Goal: Information Seeking & Learning: Understand process/instructions

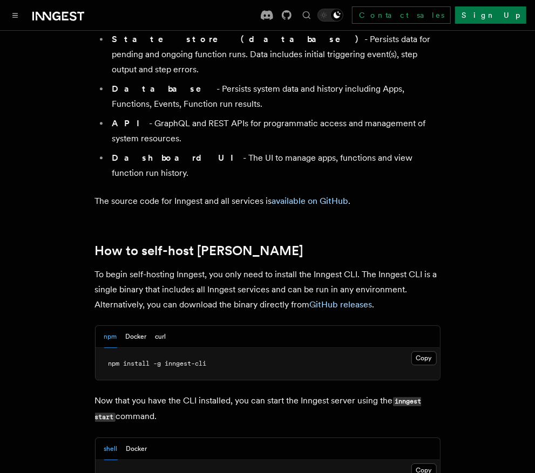
scroll to position [1007, 0]
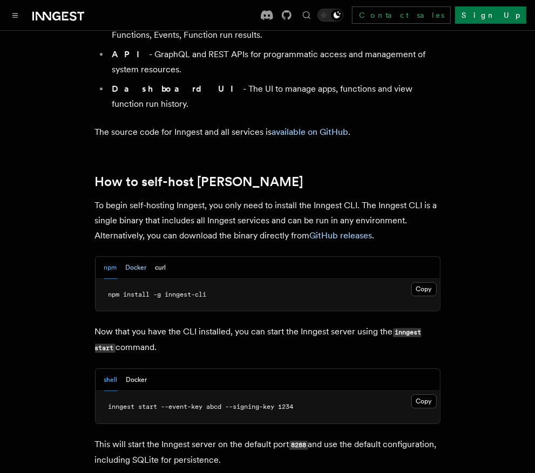
click at [133, 257] on button "Docker" at bounding box center [136, 268] width 21 height 22
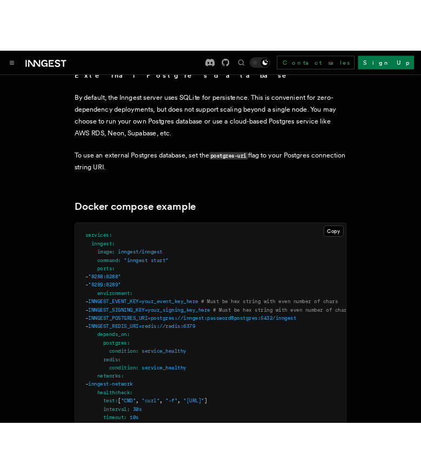
scroll to position [3023, 0]
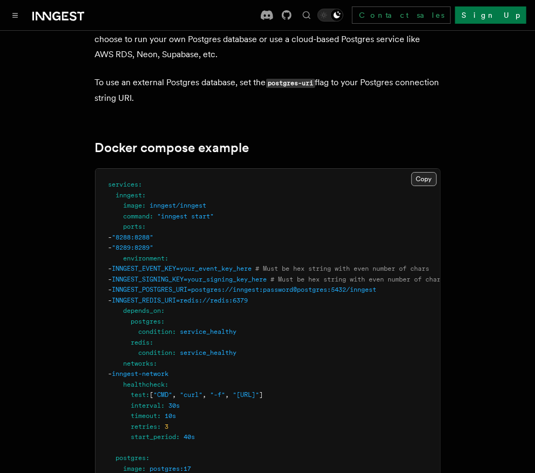
click at [421, 172] on button "Copy Copied" at bounding box center [423, 179] width 25 height 14
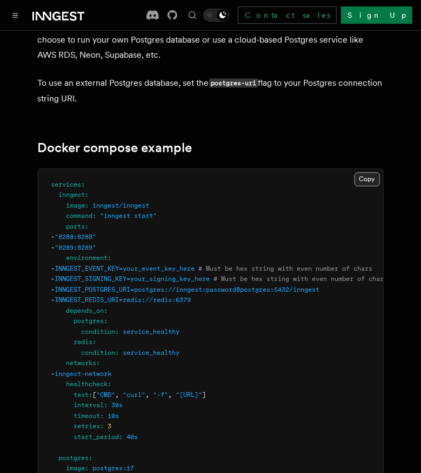
click at [368, 173] on button "Copy Copied" at bounding box center [366, 180] width 25 height 14
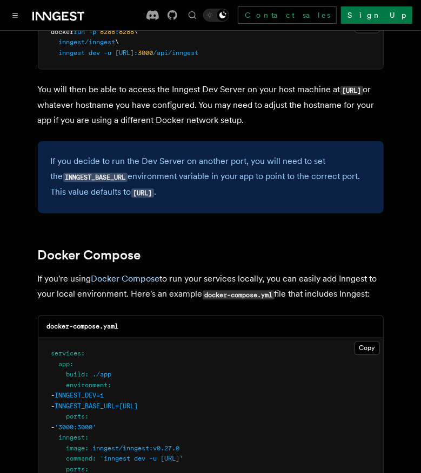
scroll to position [584, 0]
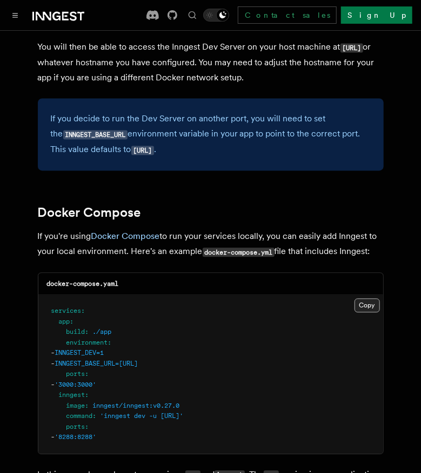
click at [365, 311] on button "Copy Copied" at bounding box center [366, 306] width 25 height 14
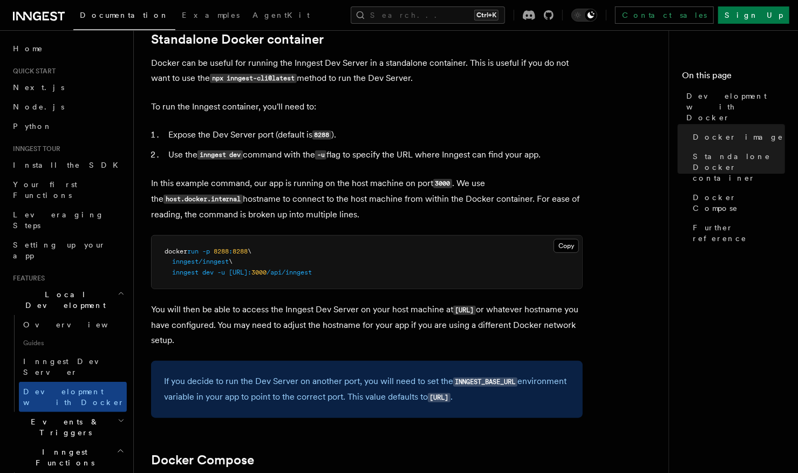
scroll to position [296, 0]
click at [420, 246] on button "Copy Copied" at bounding box center [566, 246] width 25 height 14
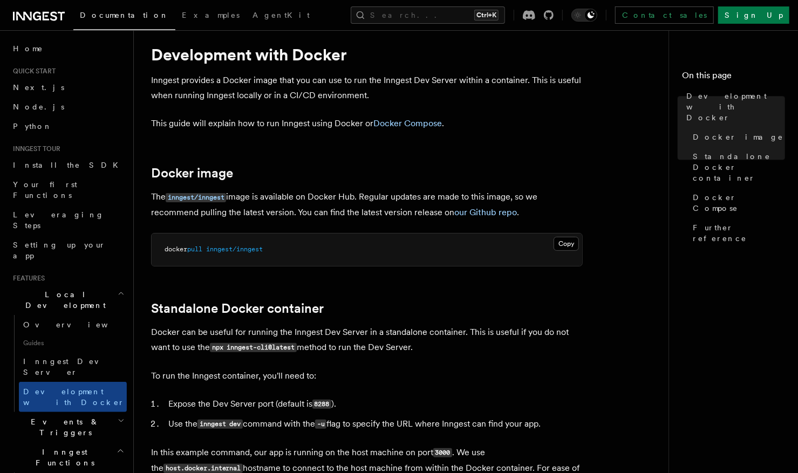
scroll to position [9, 0]
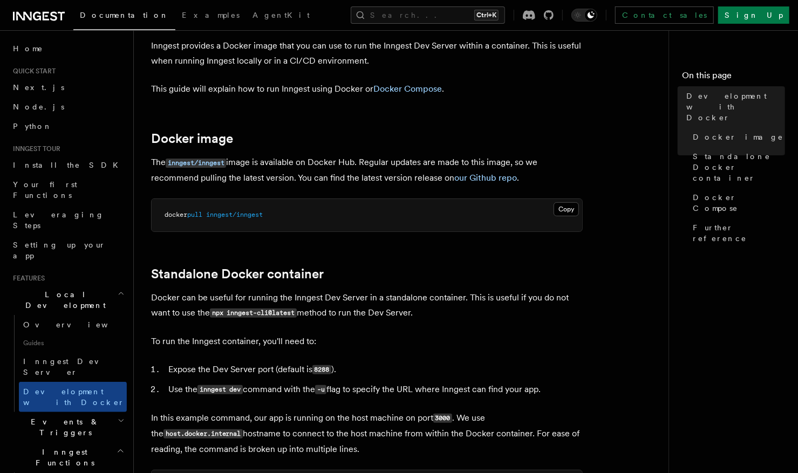
scroll to position [108, 0]
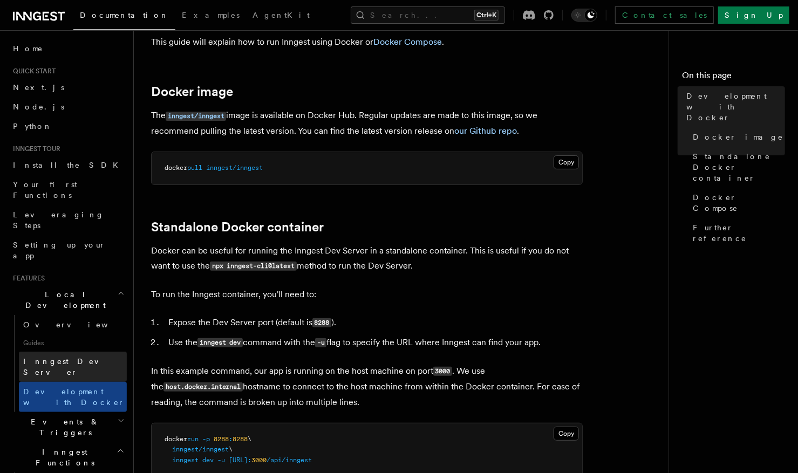
click at [63, 357] on span "Inngest Dev Server" at bounding box center [69, 366] width 92 height 19
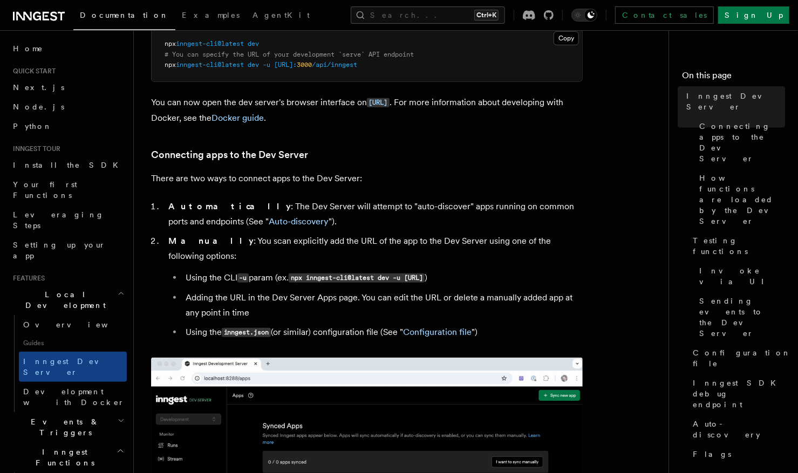
scroll to position [324, 0]
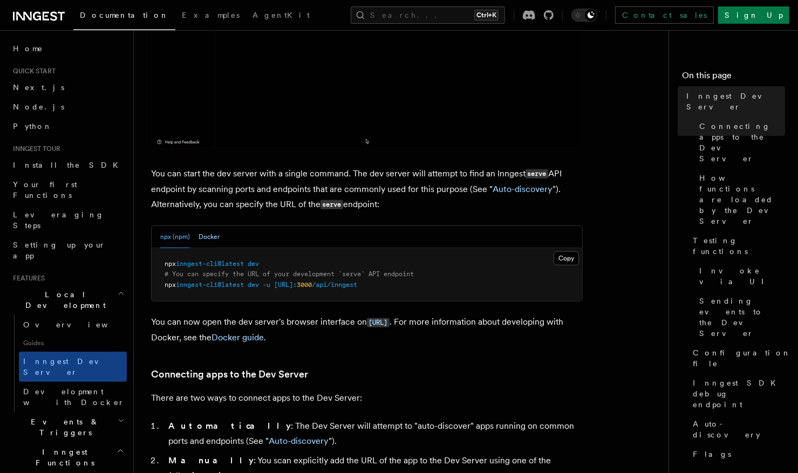
click at [214, 234] on button "Docker" at bounding box center [209, 237] width 21 height 22
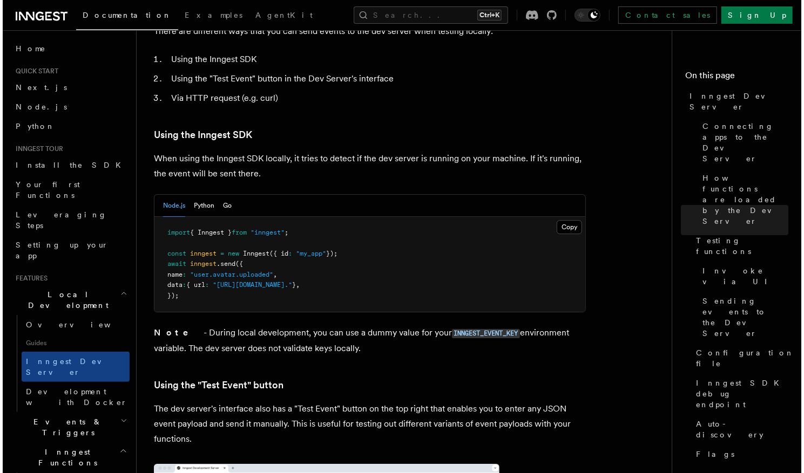
scroll to position [1979, 0]
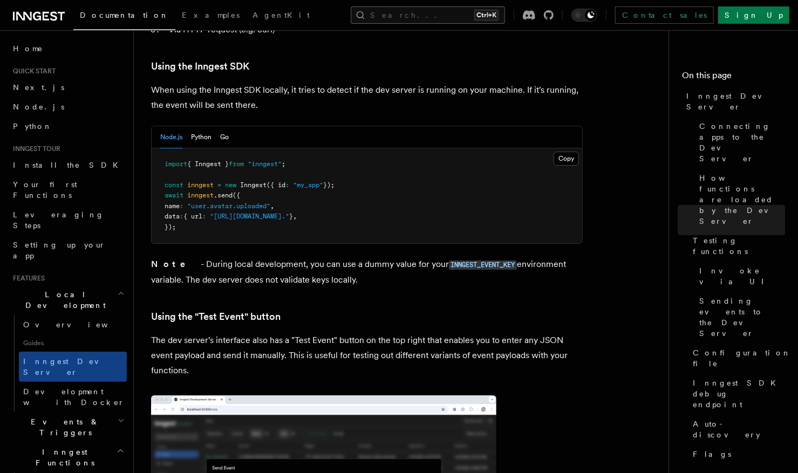
click at [416, 11] on button "Search... Ctrl+K" at bounding box center [428, 14] width 154 height 17
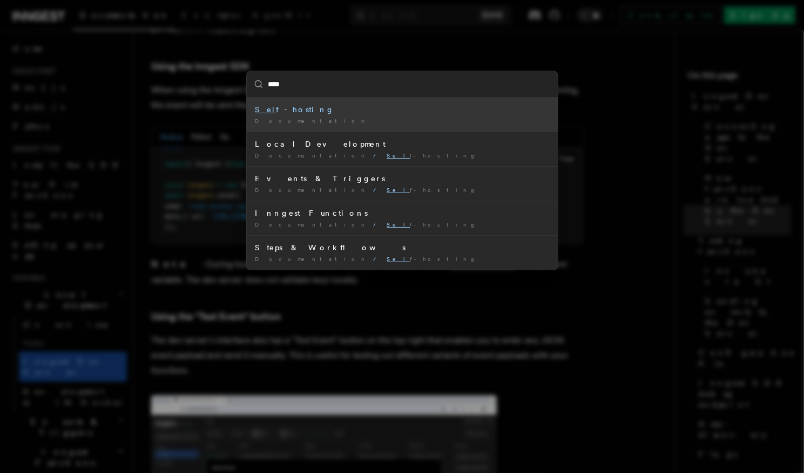
type input "****"
click at [259, 120] on span "Documentation" at bounding box center [312, 121] width 114 height 6
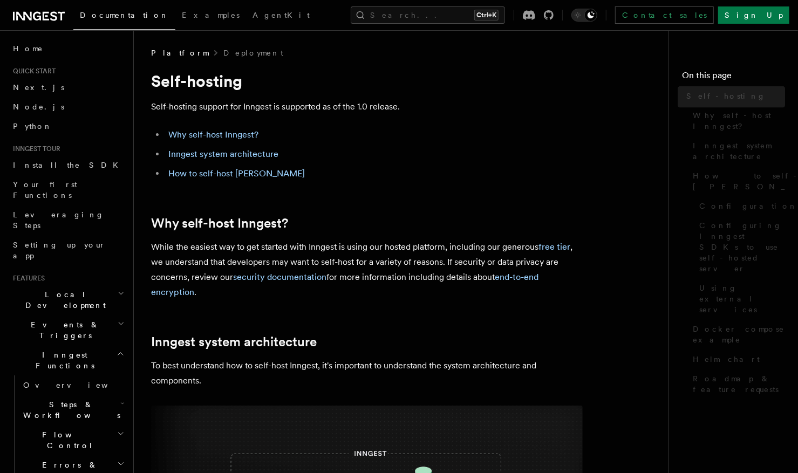
click at [265, 111] on p "Self-hosting support for Inngest is supported as of the 1.0 release." at bounding box center [367, 106] width 432 height 15
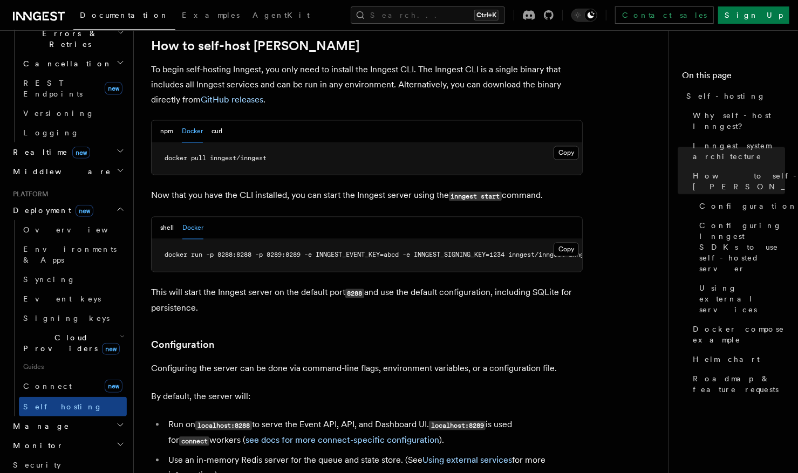
scroll to position [1115, 0]
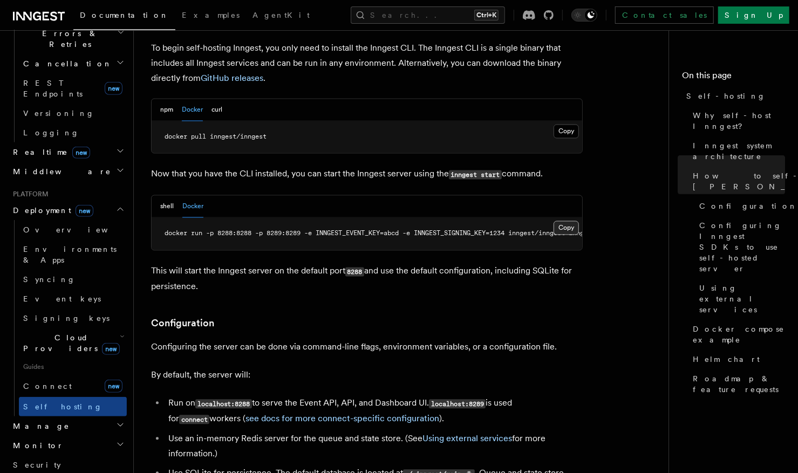
click at [420, 221] on button "Copy Copied" at bounding box center [566, 228] width 25 height 14
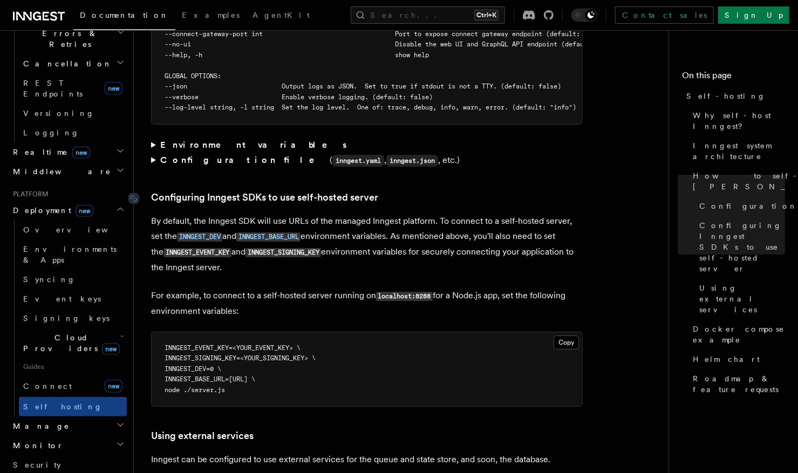
scroll to position [2231, 0]
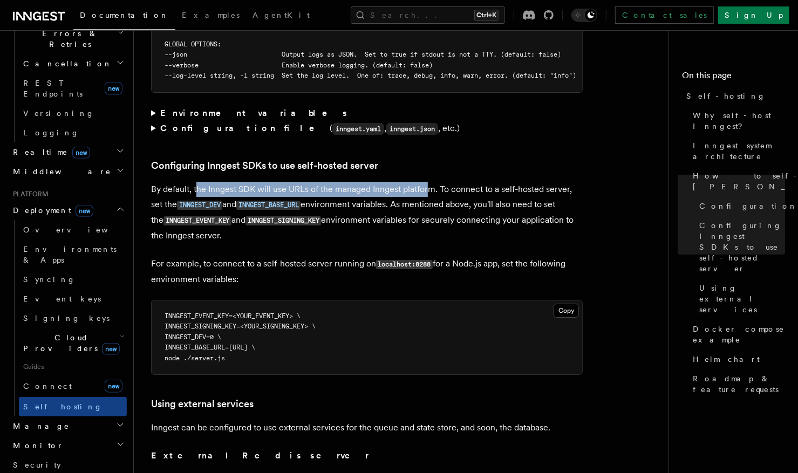
drag, startPoint x: 202, startPoint y: 171, endPoint x: 426, endPoint y: 166, distance: 224.6
click at [420, 182] on p "By default, the Inngest SDK will use URLs of the managed Inngest platform. To c…" at bounding box center [367, 213] width 432 height 62
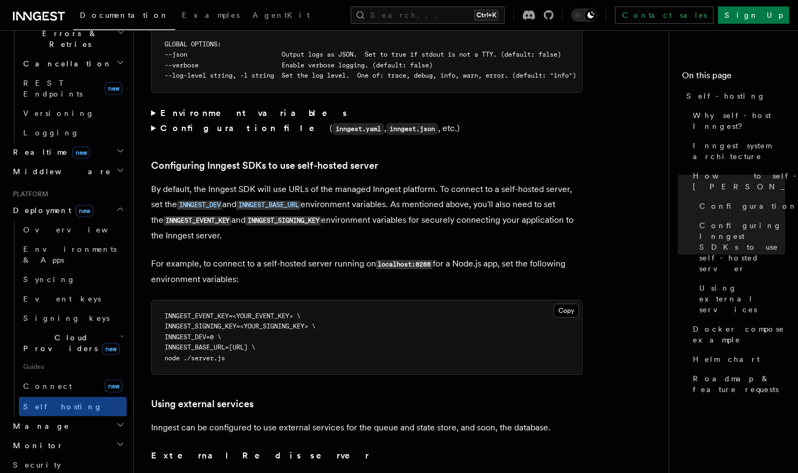
click at [398, 260] on code "localhost:8288" at bounding box center [404, 264] width 57 height 9
drag, startPoint x: 241, startPoint y: 330, endPoint x: 331, endPoint y: 325, distance: 90.9
click at [331, 325] on pre "INNGEST_EVENT_KEY=<YOUR_EVENT_KEY> \ INNGEST_SIGNING_KEY=<YOUR_SIGNING_KEY> \ I…" at bounding box center [367, 338] width 431 height 74
drag, startPoint x: 331, startPoint y: 325, endPoint x: 408, endPoint y: 316, distance: 76.6
click at [408, 316] on pre "INNGEST_EVENT_KEY=<YOUR_EVENT_KEY> \ INNGEST_SIGNING_KEY=<YOUR_SIGNING_KEY> \ I…" at bounding box center [367, 338] width 431 height 74
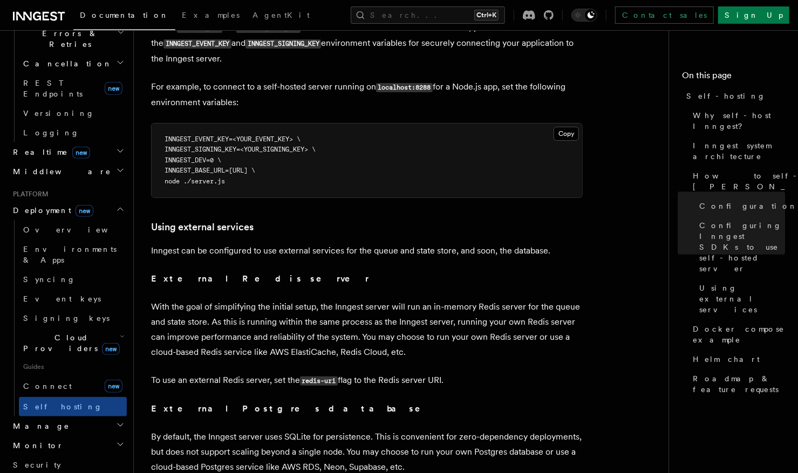
scroll to position [2411, 0]
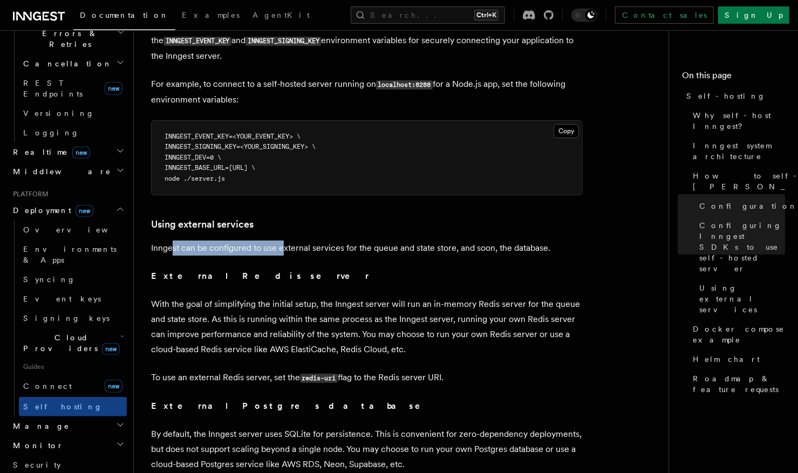
drag, startPoint x: 171, startPoint y: 232, endPoint x: 281, endPoint y: 234, distance: 109.6
click at [281, 241] on p "Inngest can be configured to use external services for the queue and state stor…" at bounding box center [367, 248] width 432 height 15
drag, startPoint x: 281, startPoint y: 234, endPoint x: 312, endPoint y: 273, distance: 49.5
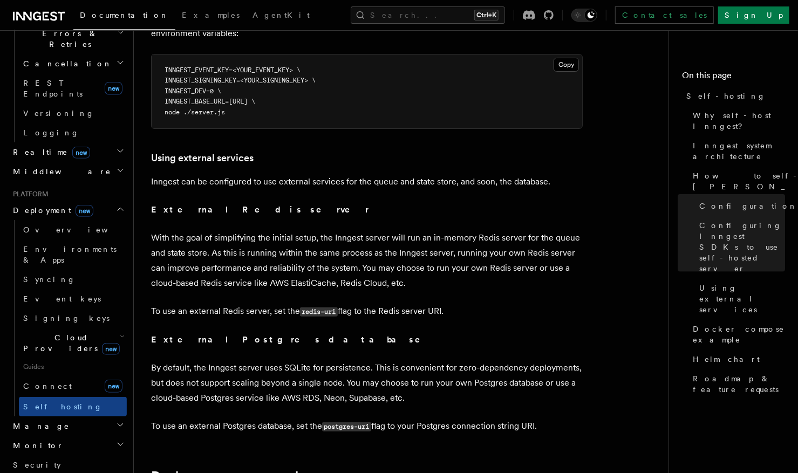
scroll to position [2519, 0]
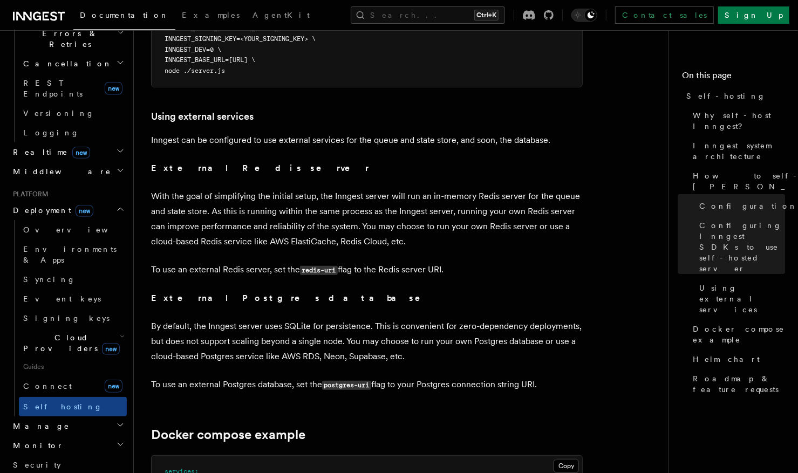
drag, startPoint x: 219, startPoint y: 184, endPoint x: 353, endPoint y: 174, distance: 133.7
click at [353, 189] on p "With the goal of simplifying the initial setup, the Inngest server will run an …" at bounding box center [367, 219] width 432 height 60
drag, startPoint x: 353, startPoint y: 174, endPoint x: 405, endPoint y: 243, distance: 86.7
click at [405, 262] on p "To use an external Redis server, set the redis-uri flag to the Redis server URI." at bounding box center [367, 270] width 432 height 16
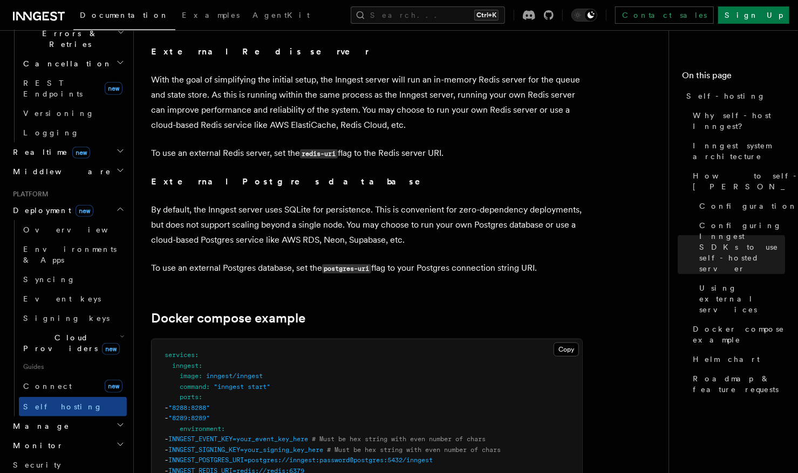
scroll to position [2663, 0]
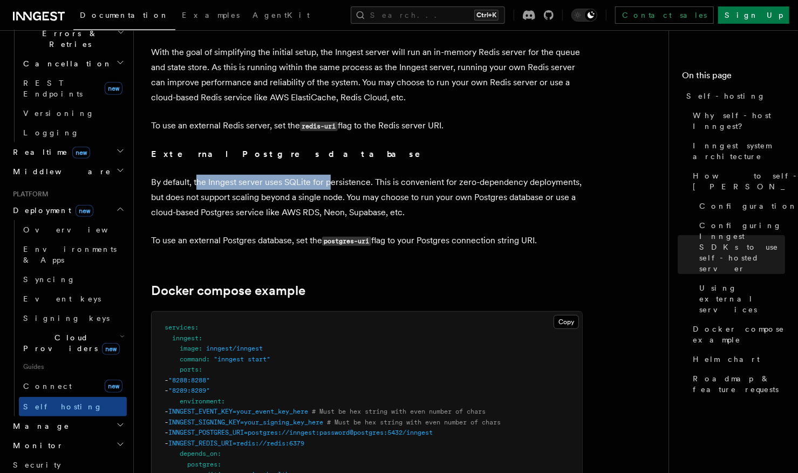
drag, startPoint x: 197, startPoint y: 162, endPoint x: 331, endPoint y: 158, distance: 135.0
click at [331, 175] on p "By default, the Inngest server uses SQLite for persistence. This is convenient …" at bounding box center [367, 197] width 432 height 45
drag, startPoint x: 331, startPoint y: 158, endPoint x: 380, endPoint y: 188, distance: 56.5
click at [374, 188] on p "By default, the Inngest server uses SQLite for persistence. This is convenient …" at bounding box center [367, 197] width 432 height 45
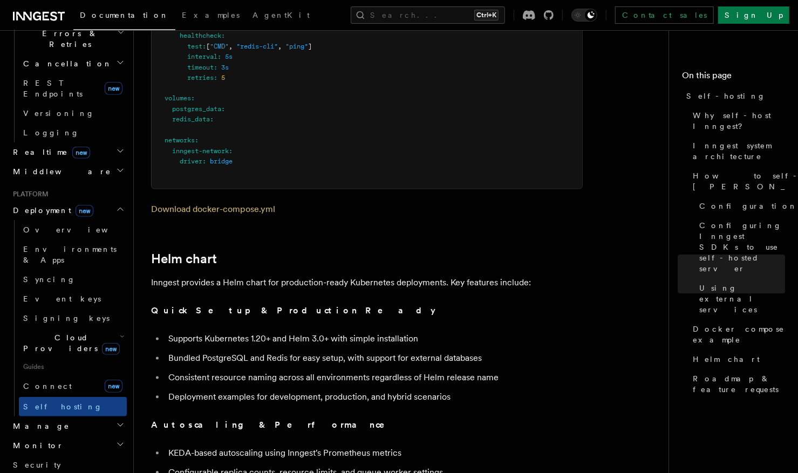
scroll to position [3527, 0]
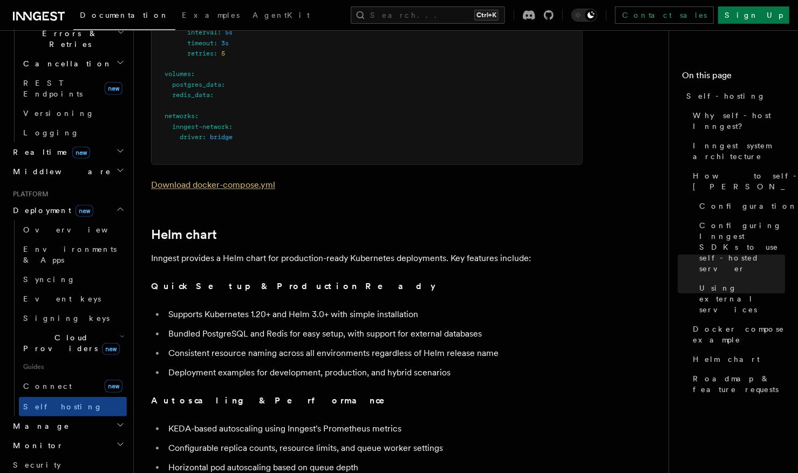
click at [260, 180] on link "Download docker-compose.yml" at bounding box center [213, 185] width 124 height 10
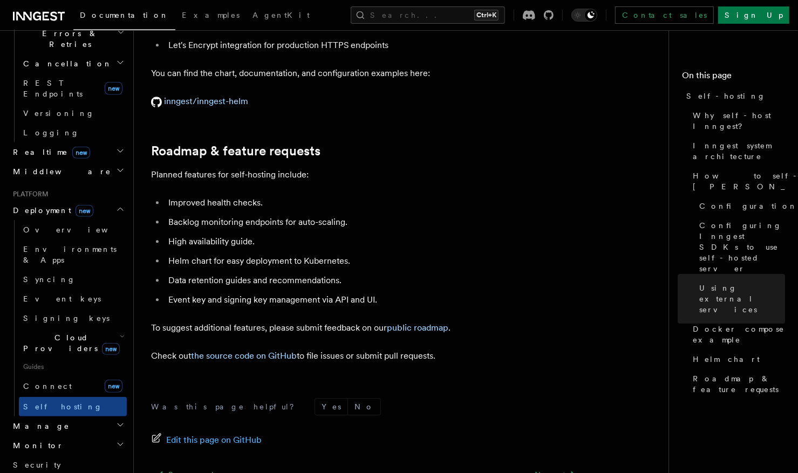
scroll to position [4139, 0]
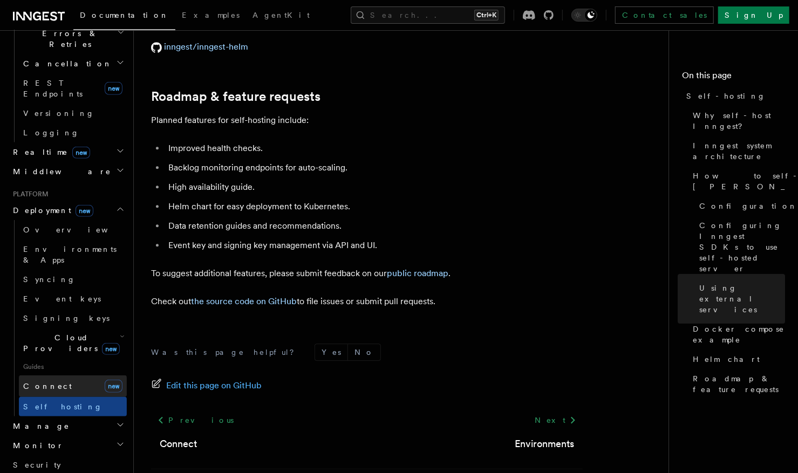
click at [55, 376] on link "Connect new" at bounding box center [73, 387] width 108 height 22
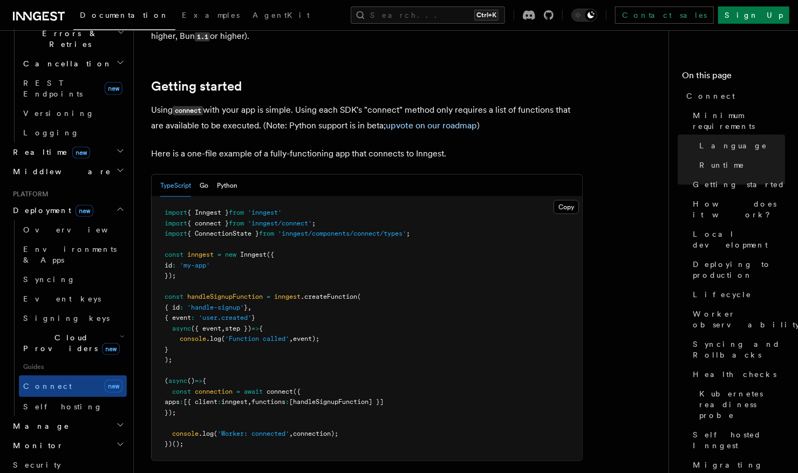
scroll to position [683, 0]
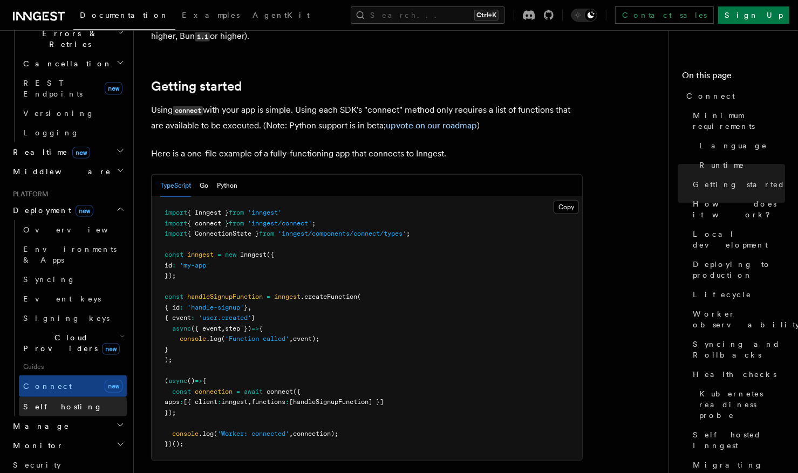
click at [53, 403] on span "Self hosting" at bounding box center [62, 407] width 79 height 9
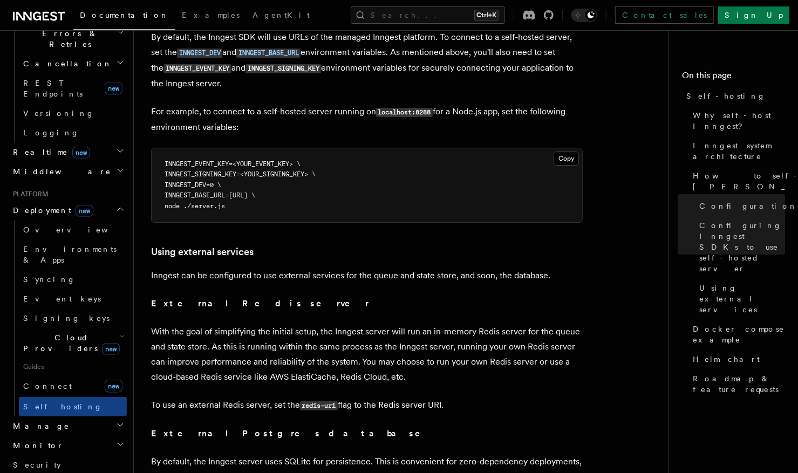
scroll to position [2380, 0]
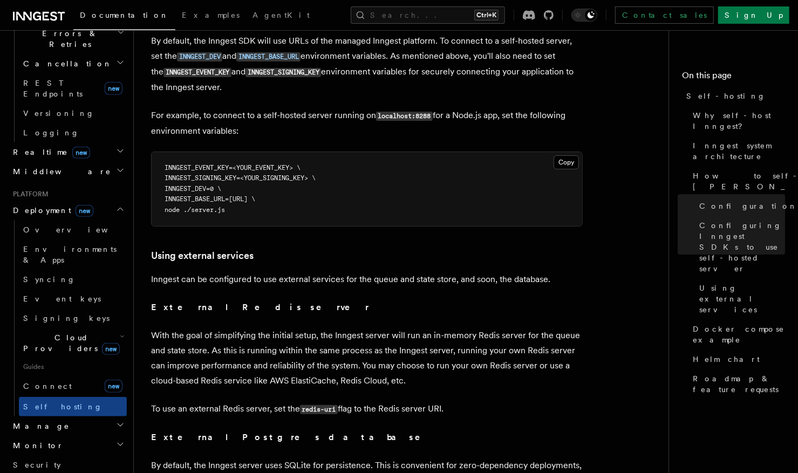
drag, startPoint x: 209, startPoint y: 182, endPoint x: 301, endPoint y: 179, distance: 91.8
click at [255, 195] on span "INNGEST_BASE_URL=[URL] \" at bounding box center [210, 199] width 91 height 8
drag, startPoint x: 301, startPoint y: 179, endPoint x: 402, endPoint y: 186, distance: 100.6
click at [402, 186] on pre "INNGEST_EVENT_KEY=<YOUR_EVENT_KEY> \ INNGEST_SIGNING_KEY=<YOUR_SIGNING_KEY> \ I…" at bounding box center [367, 189] width 431 height 74
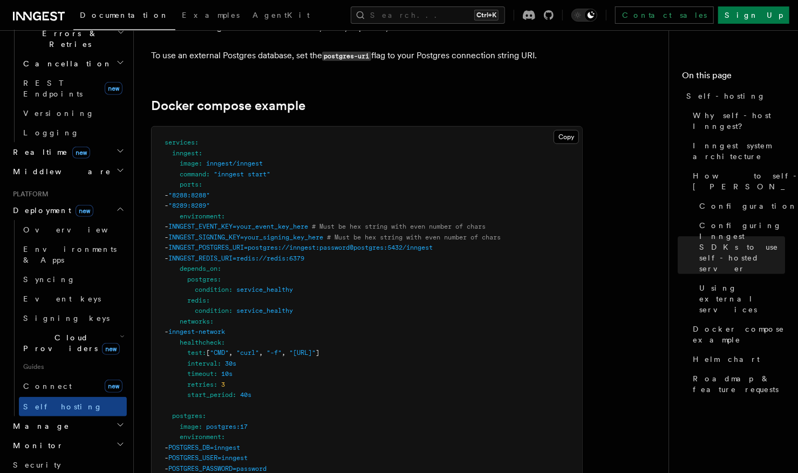
scroll to position [2920, 0]
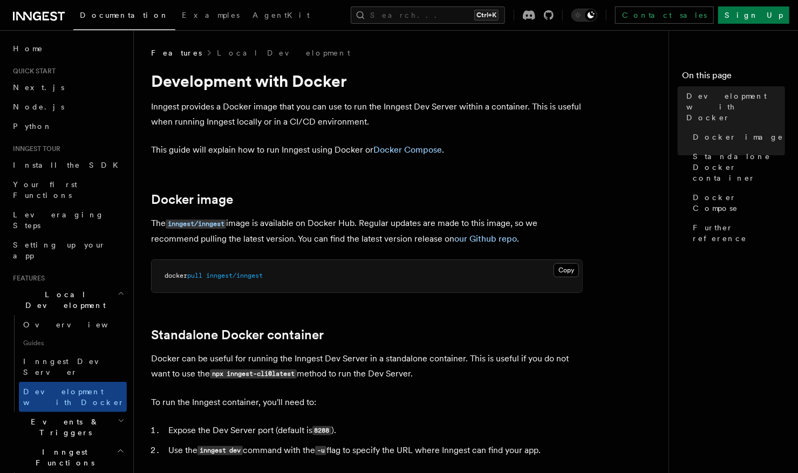
click at [10, 10] on div "Documentation Examples AgentKit" at bounding box center [163, 15] width 308 height 15
click at [29, 14] on icon at bounding box center [39, 16] width 52 height 13
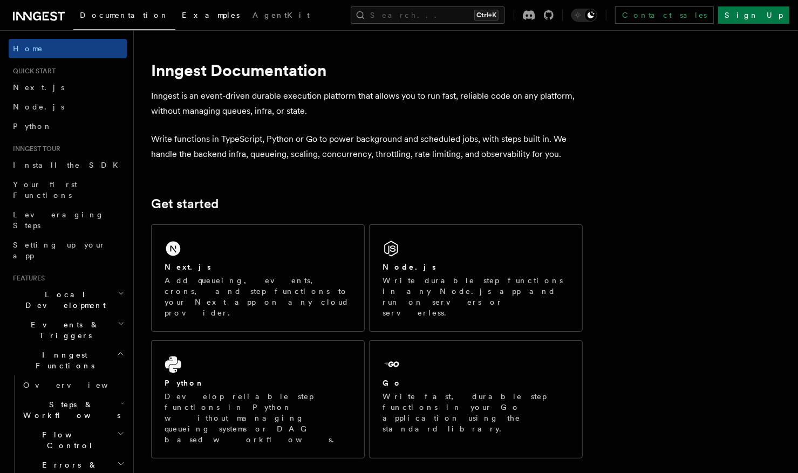
click at [175, 21] on link "Examples" at bounding box center [210, 16] width 71 height 26
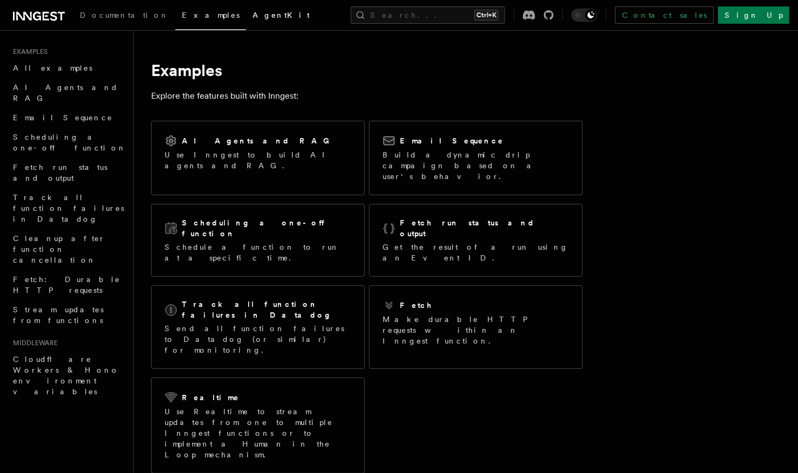
click at [253, 15] on span "AgentKit" at bounding box center [281, 15] width 57 height 9
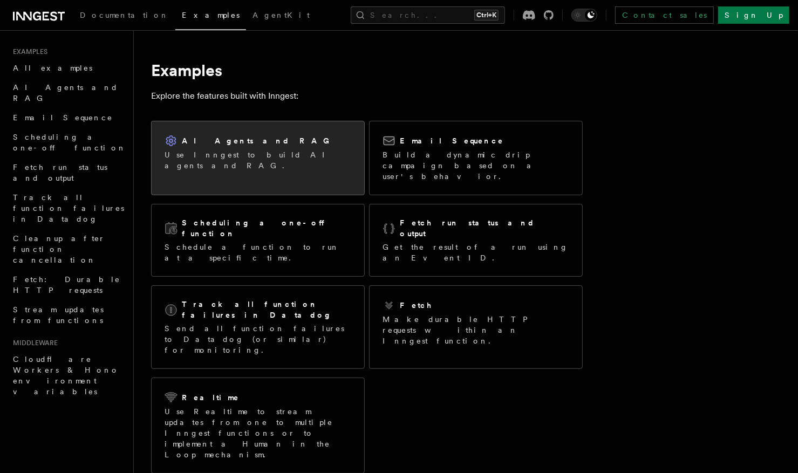
click at [253, 148] on div "AI Agents and RAG Use Inngest to build AI agents and RAG." at bounding box center [258, 152] width 187 height 37
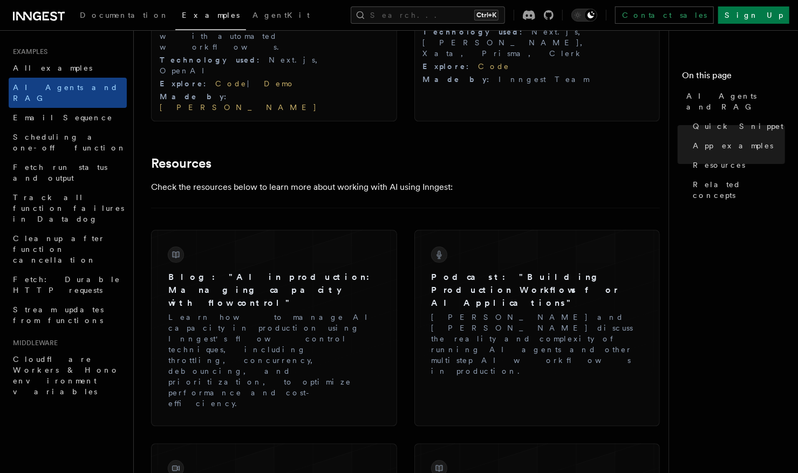
scroll to position [1404, 0]
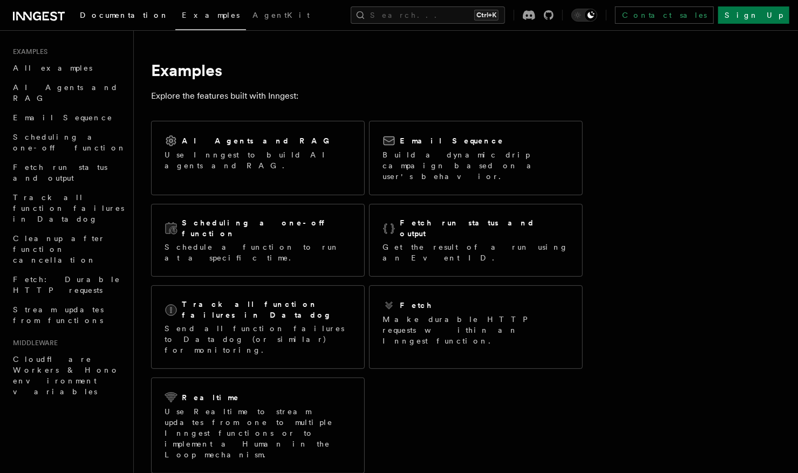
click at [122, 14] on span "Documentation" at bounding box center [124, 15] width 89 height 9
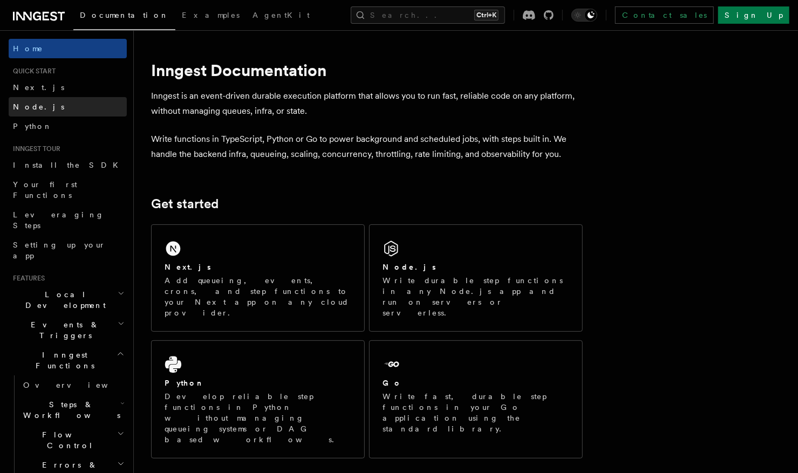
click at [30, 103] on span "Node.js" at bounding box center [38, 107] width 51 height 9
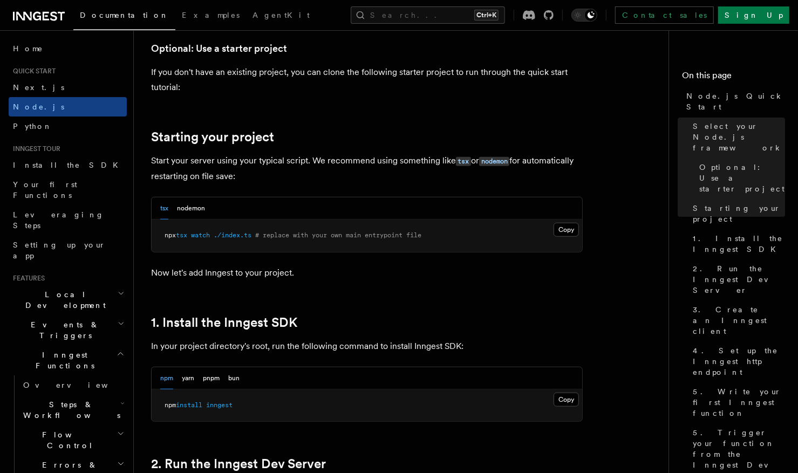
scroll to position [432, 0]
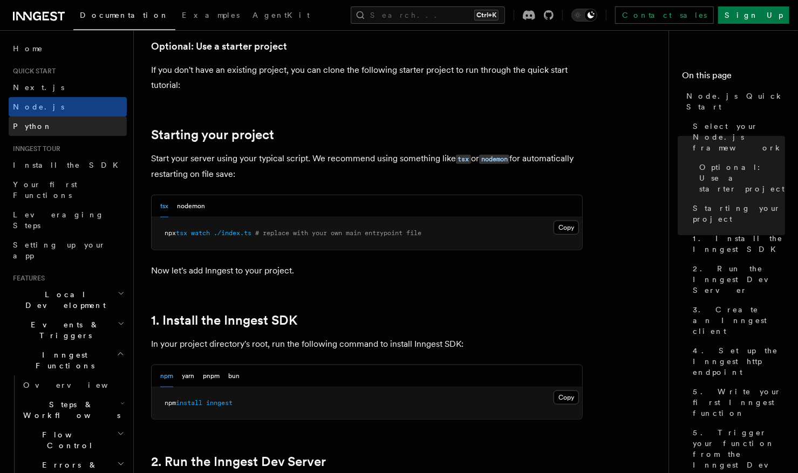
click at [72, 128] on link "Python" at bounding box center [68, 126] width 118 height 19
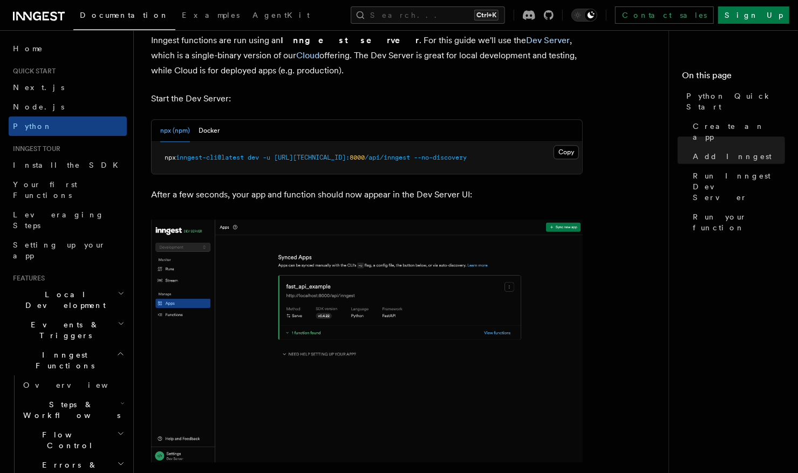
scroll to position [1439, 0]
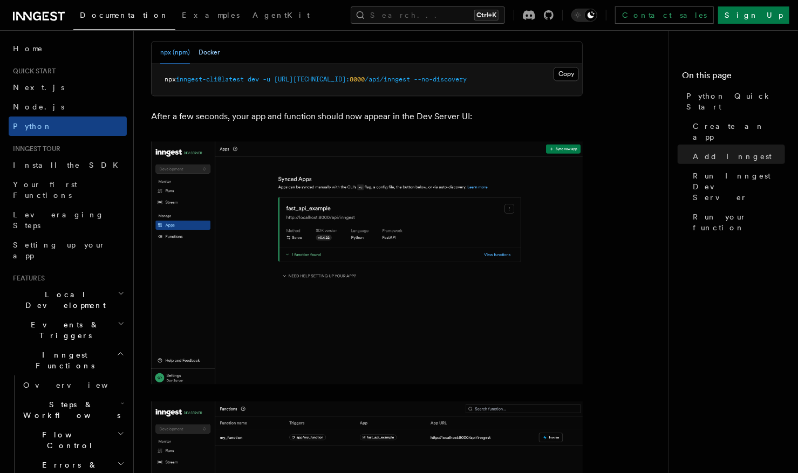
click at [210, 51] on button "Docker" at bounding box center [209, 53] width 21 height 22
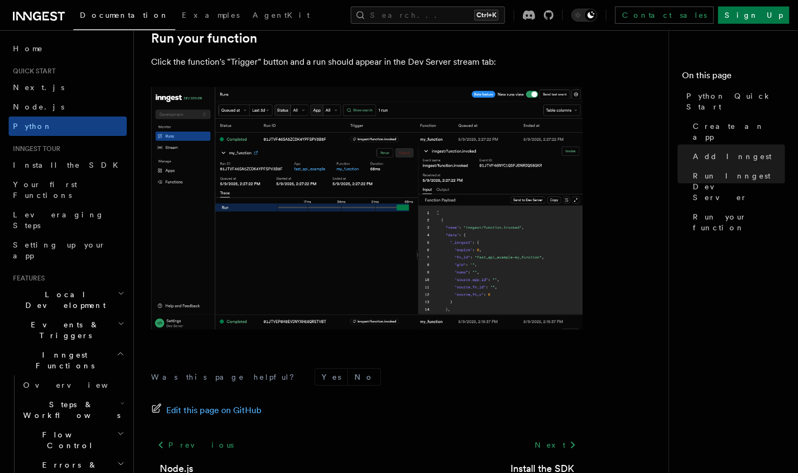
scroll to position [2264, 0]
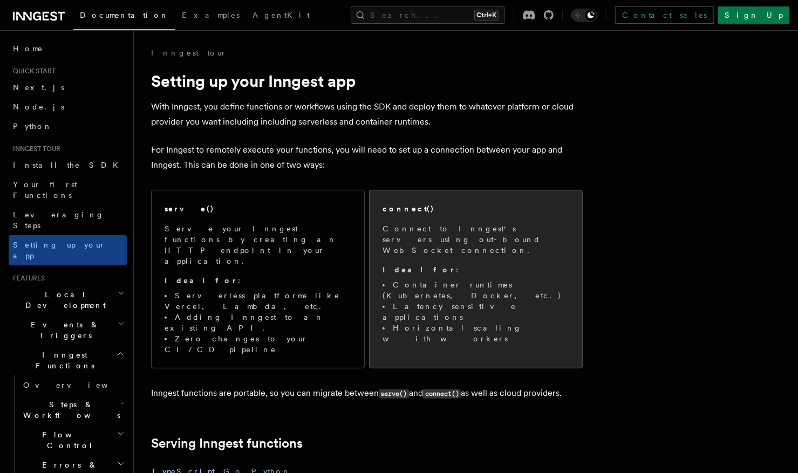
click at [415, 248] on span "Connect to Inngest's servers using out-bound WebSocket connection. Ideal for : …" at bounding box center [476, 283] width 187 height 121
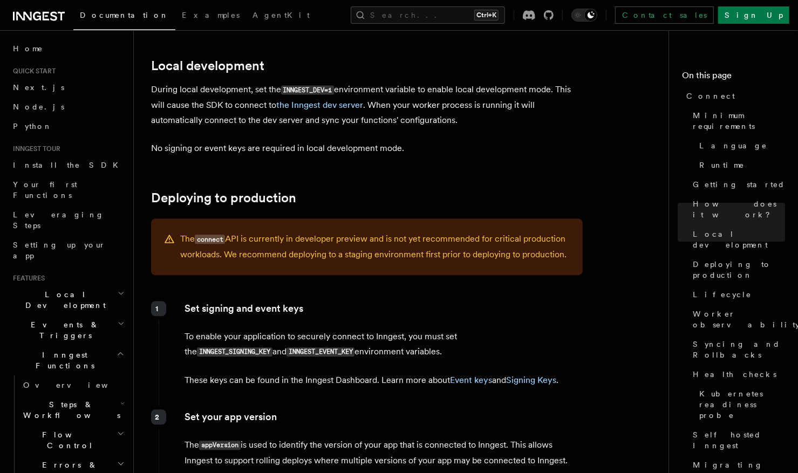
scroll to position [1404, 0]
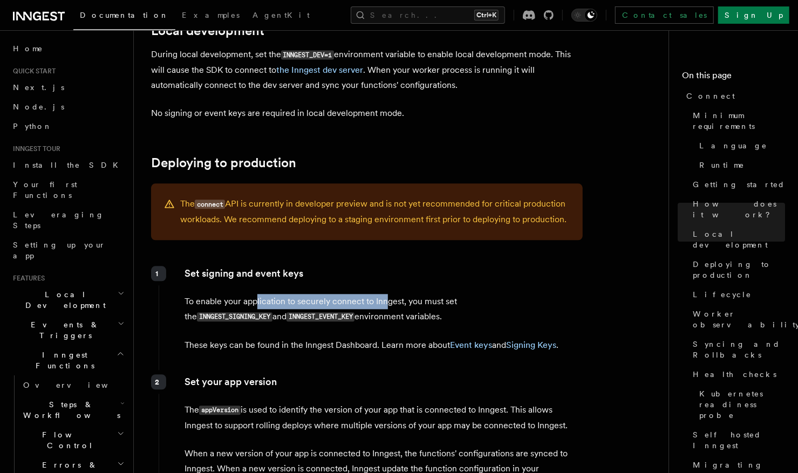
drag, startPoint x: 255, startPoint y: 245, endPoint x: 388, endPoint y: 242, distance: 133.4
click at [388, 294] on p "To enable your application to securely connect to Inngest, you must set the INN…" at bounding box center [384, 309] width 398 height 31
drag, startPoint x: 388, startPoint y: 242, endPoint x: 401, endPoint y: 313, distance: 71.3
click at [401, 313] on div "1 Set signing and event keys To enable your application to securely connect to …" at bounding box center [371, 316] width 424 height 109
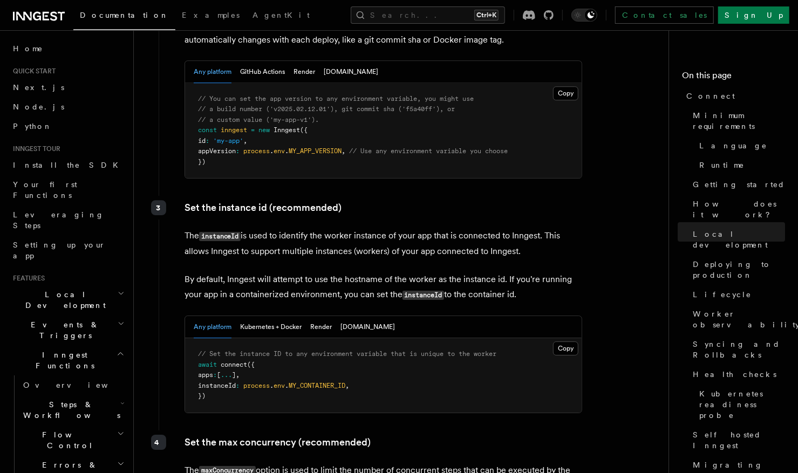
scroll to position [1943, 0]
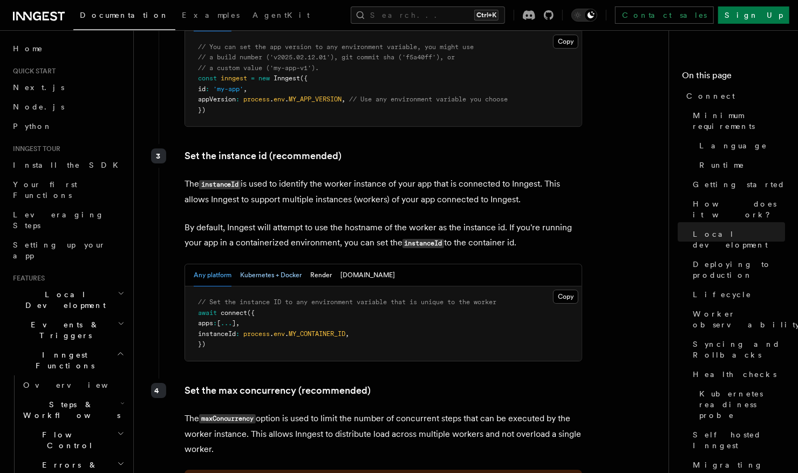
click at [279, 265] on button "Kubernetes + Docker" at bounding box center [271, 276] width 62 height 22
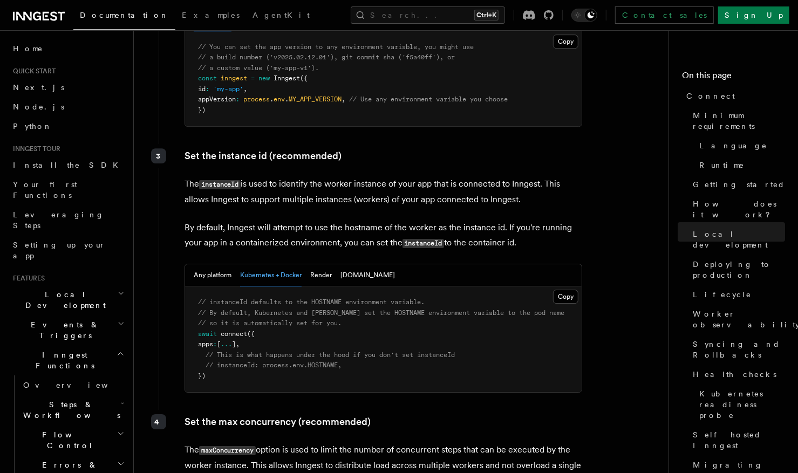
click at [236, 265] on div "Any platform Kubernetes + Docker Render Fly.io" at bounding box center [294, 276] width 201 height 22
click at [230, 265] on button "Any platform" at bounding box center [213, 276] width 38 height 22
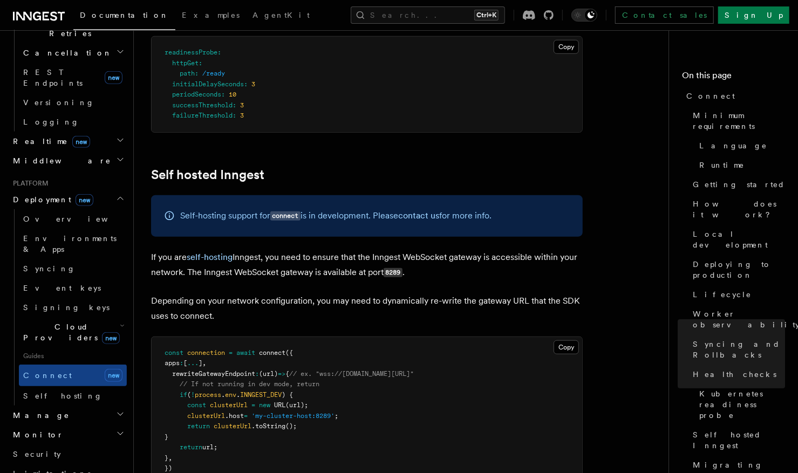
scroll to position [396, 0]
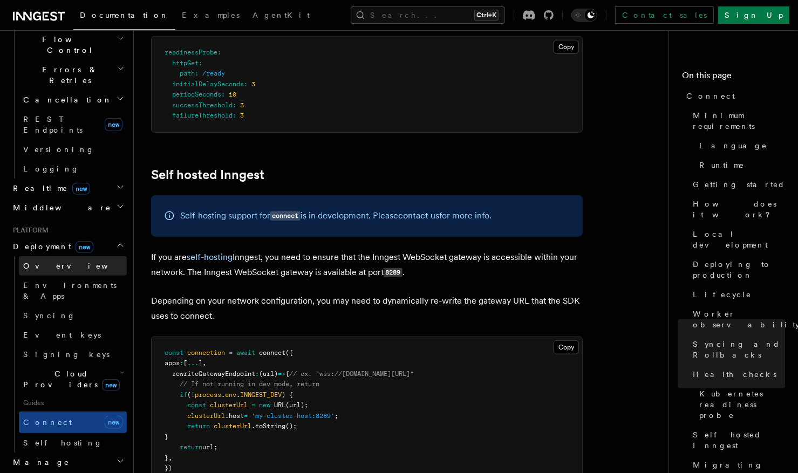
click at [43, 262] on span "Overview" at bounding box center [78, 266] width 111 height 9
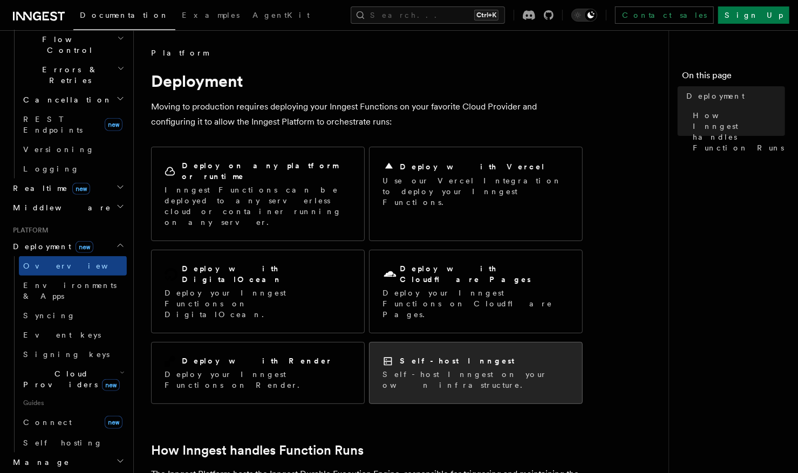
click at [429, 356] on h2 "Self-host Inngest" at bounding box center [457, 361] width 114 height 11
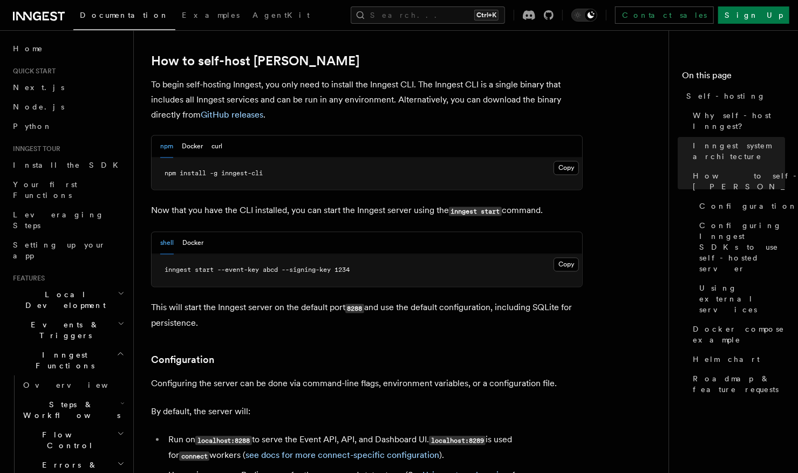
scroll to position [1080, 0]
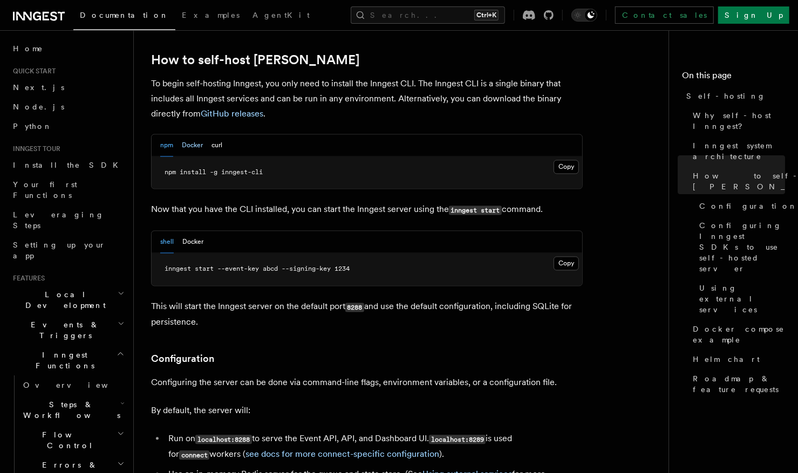
click at [192, 135] on button "Docker" at bounding box center [192, 146] width 21 height 22
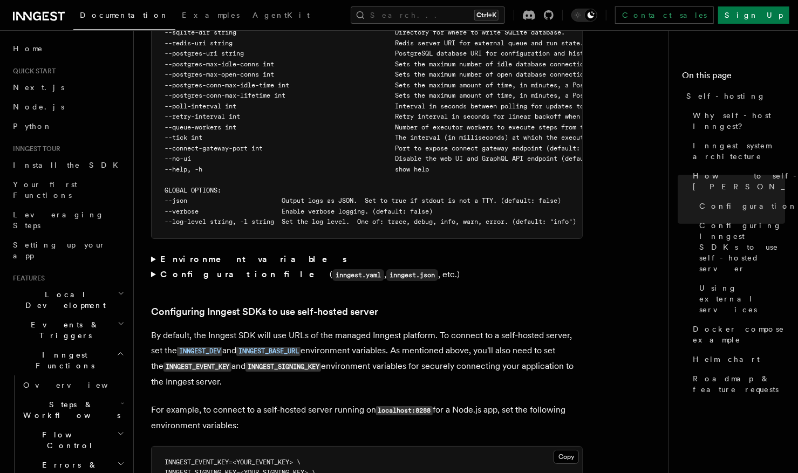
scroll to position [2123, 0]
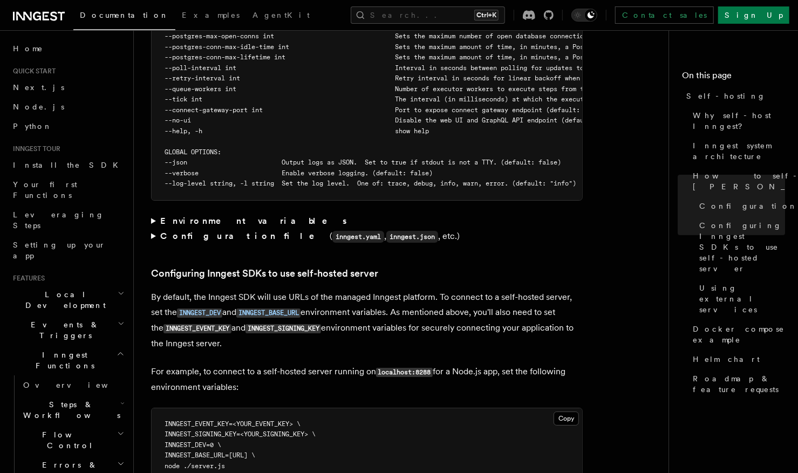
click at [226, 229] on summary "Configuration file ( inngest.yaml , inngest.json , etc.)" at bounding box center [367, 237] width 432 height 16
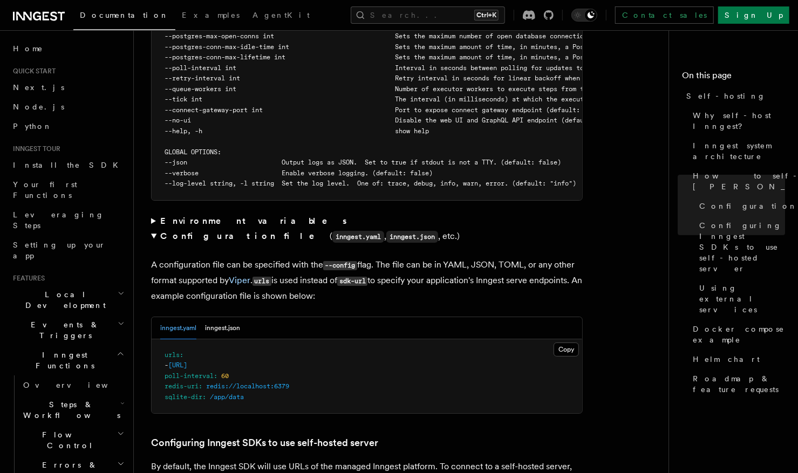
click at [220, 216] on strong "Environment variables" at bounding box center [254, 221] width 188 height 10
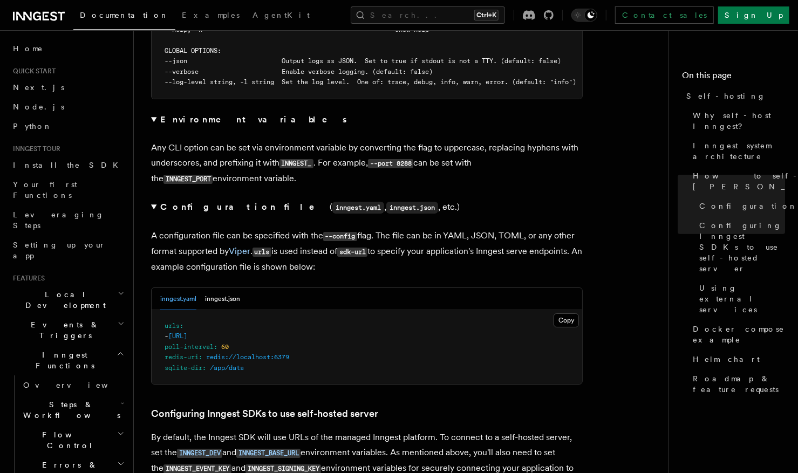
scroll to position [2267, 0]
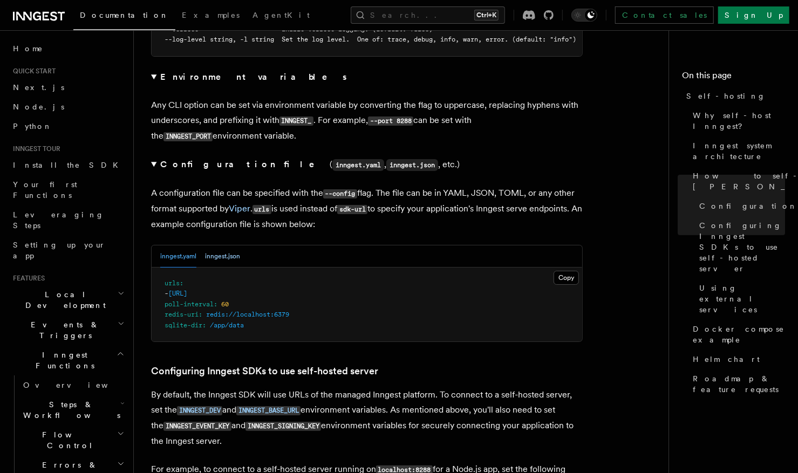
click at [226, 246] on button "inngest.json" at bounding box center [222, 257] width 35 height 22
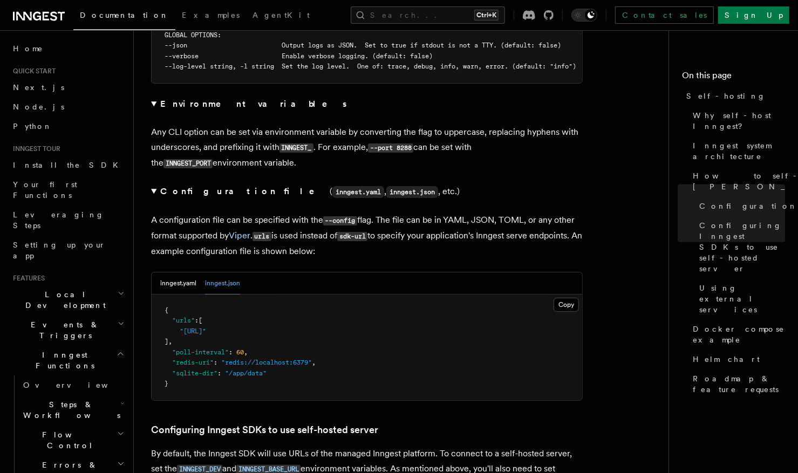
scroll to position [2231, 0]
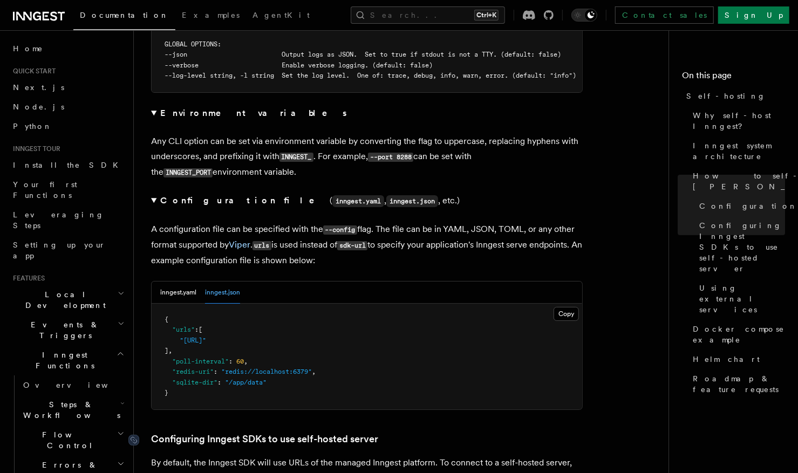
click at [337, 432] on link "Configuring Inngest SDKs to use self-hosted server" at bounding box center [264, 439] width 227 height 15
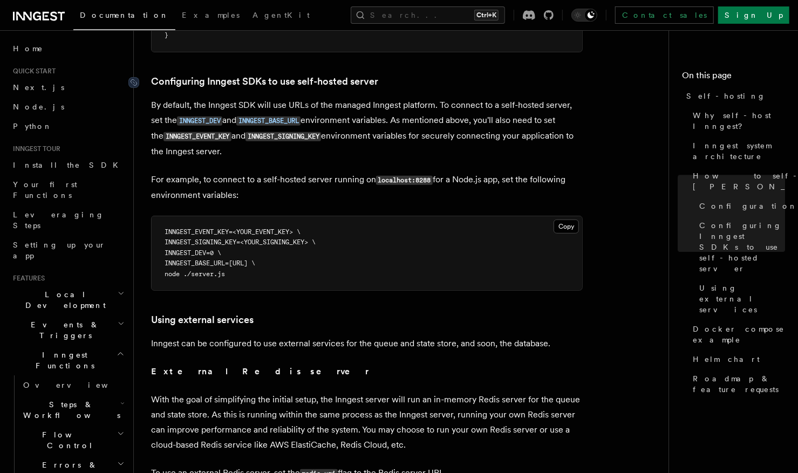
scroll to position [2591, 0]
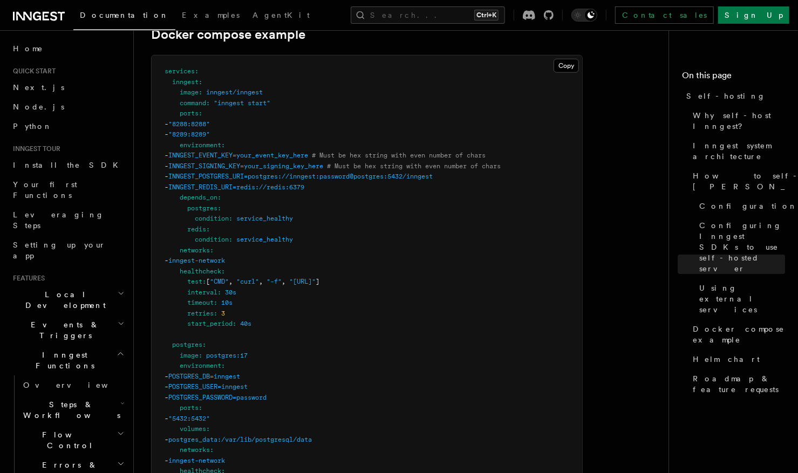
scroll to position [432, 0]
